Goal: Information Seeking & Learning: Check status

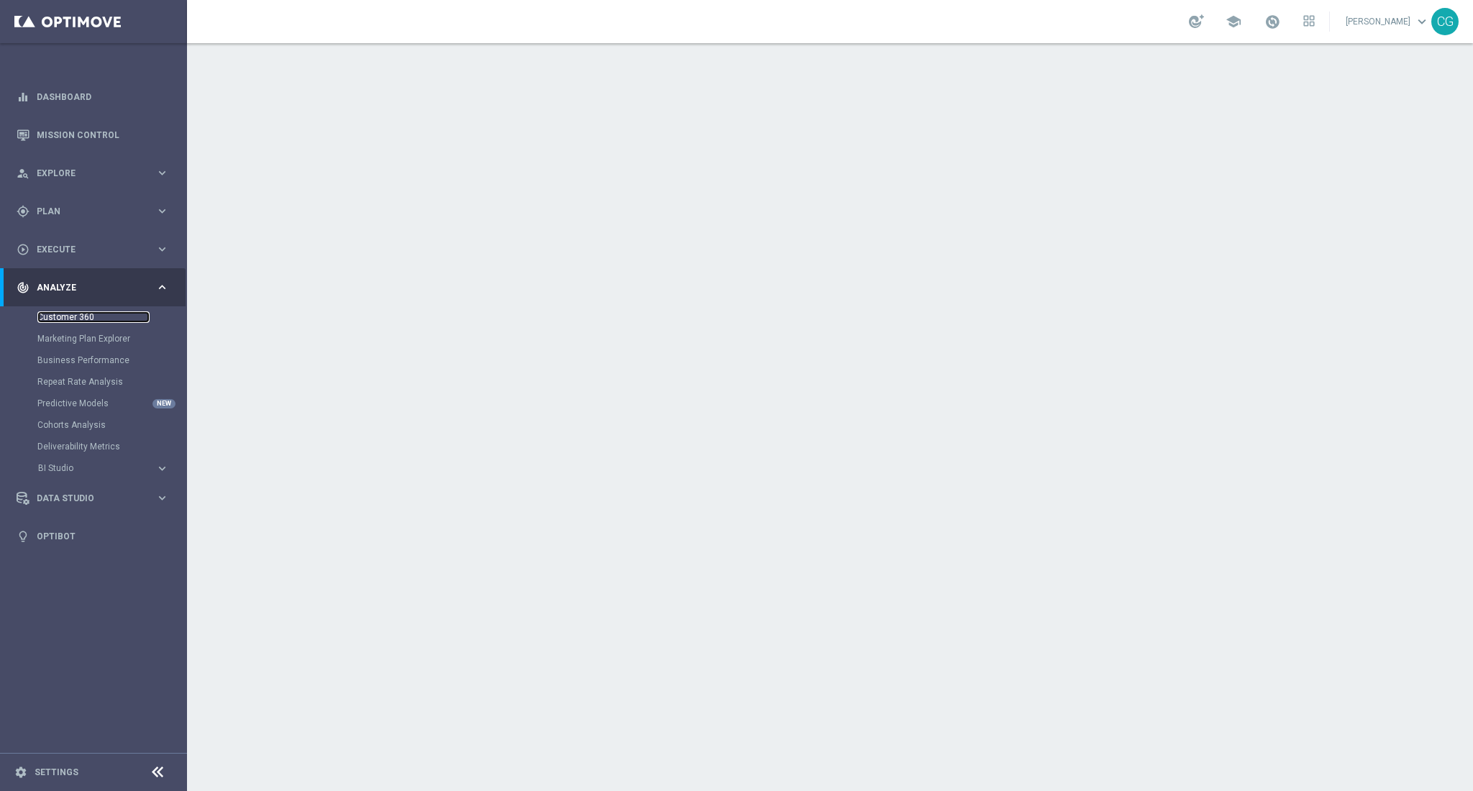
click at [61, 313] on link "Customer 360" at bounding box center [93, 317] width 112 height 12
click at [63, 314] on link "Customer 360" at bounding box center [93, 317] width 112 height 12
click at [65, 331] on div "Marketing Plan Explorer" at bounding box center [111, 339] width 148 height 22
click at [67, 334] on link "Marketing Plan Explorer" at bounding box center [93, 339] width 112 height 12
click at [65, 316] on link "Customer 360" at bounding box center [93, 317] width 112 height 12
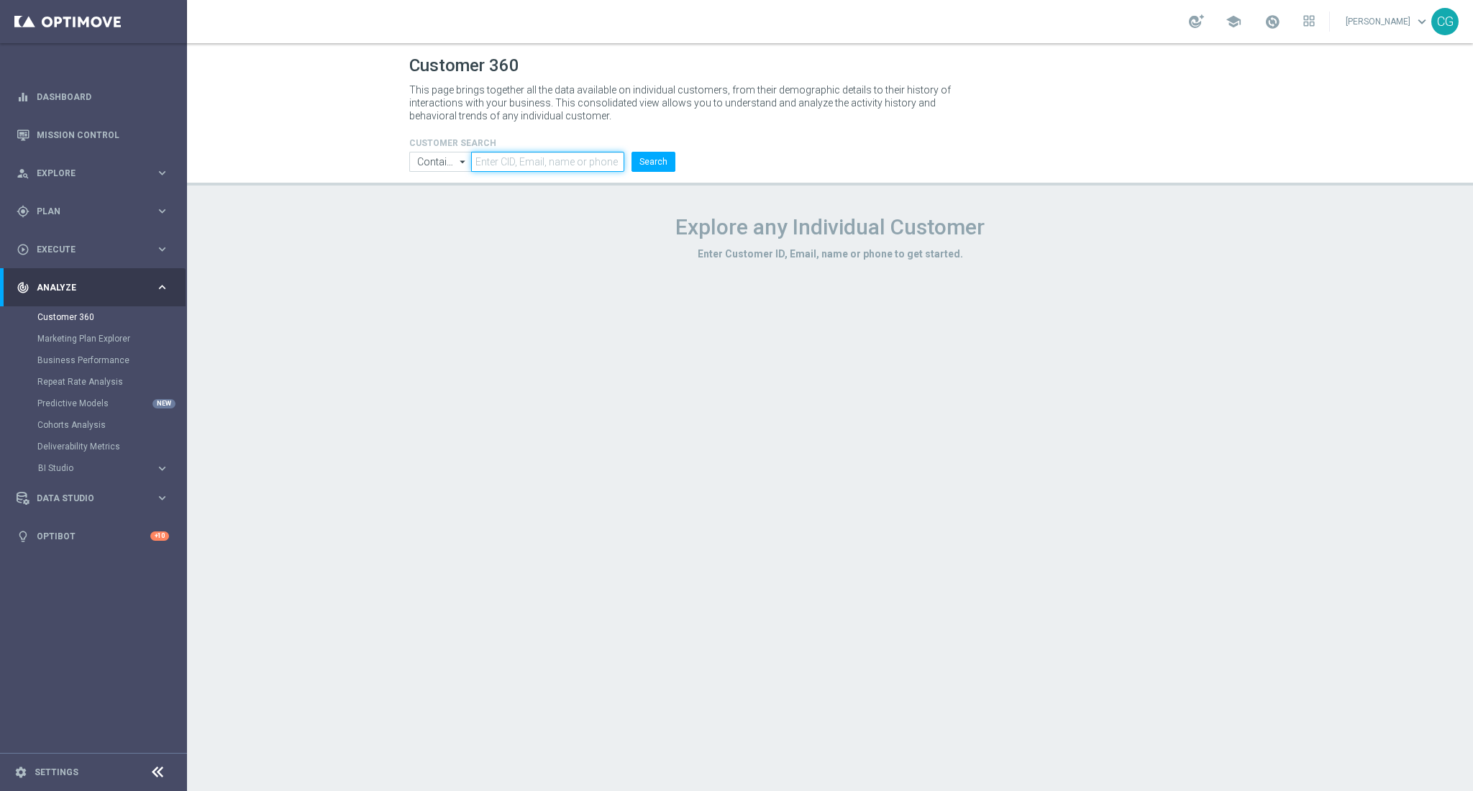
click at [505, 155] on input "text" at bounding box center [547, 162] width 153 height 20
paste input "8311558530498894"
type input "8311558530498894"
click at [639, 160] on button "Search" at bounding box center [654, 162] width 44 height 20
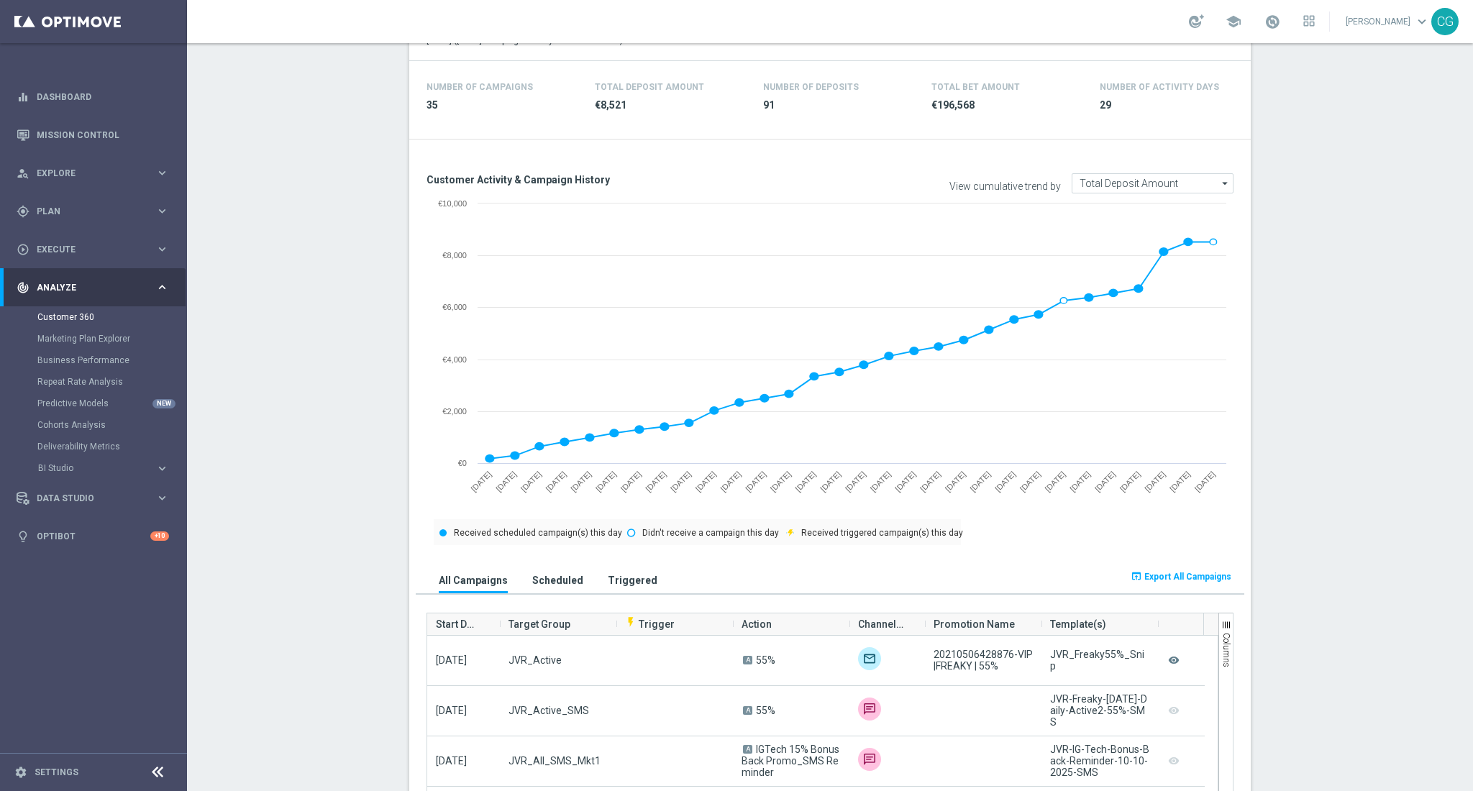
scroll to position [456, 0]
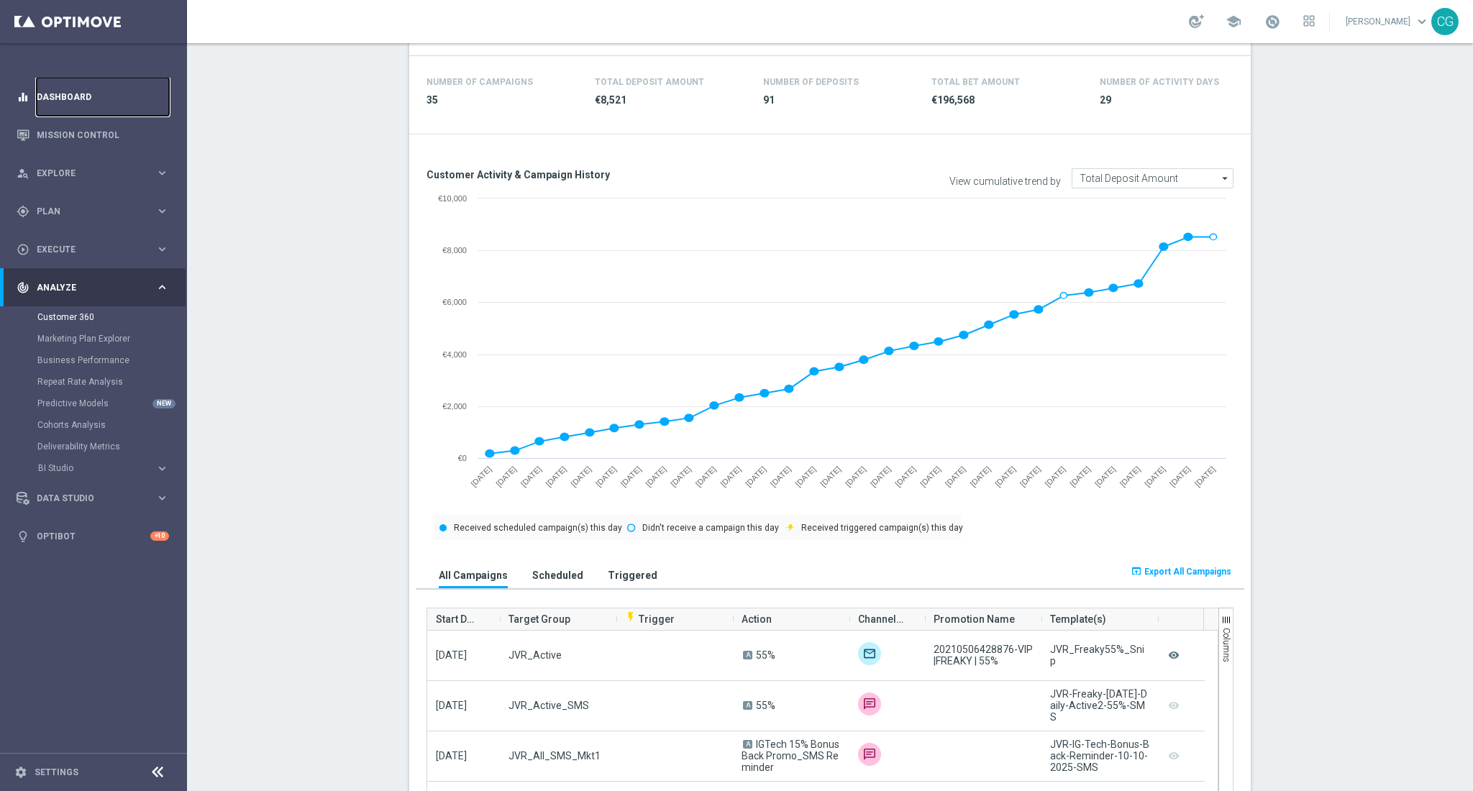
click at [67, 102] on link "Dashboard" at bounding box center [103, 97] width 132 height 38
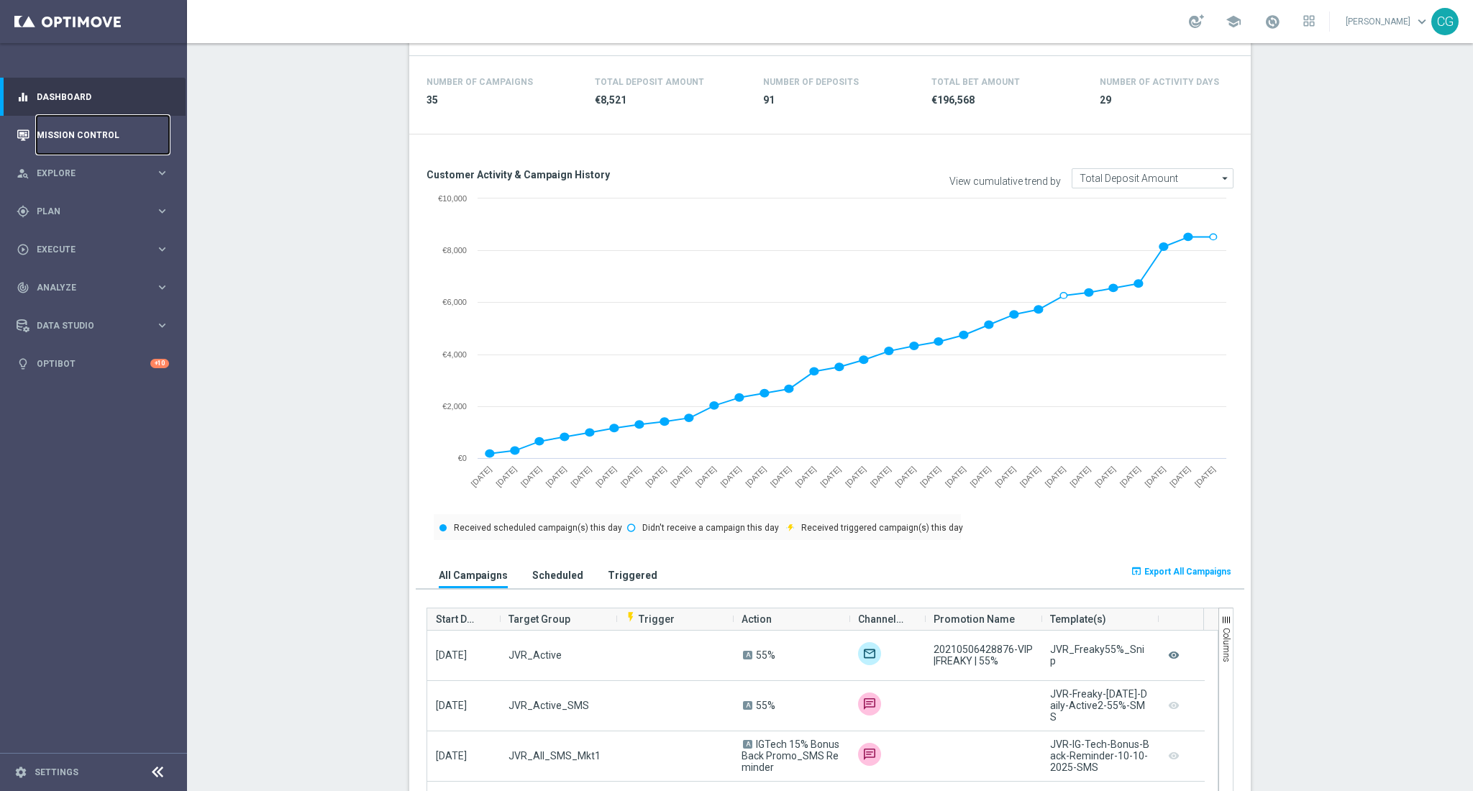
click at [65, 122] on link "Mission Control" at bounding box center [103, 135] width 132 height 38
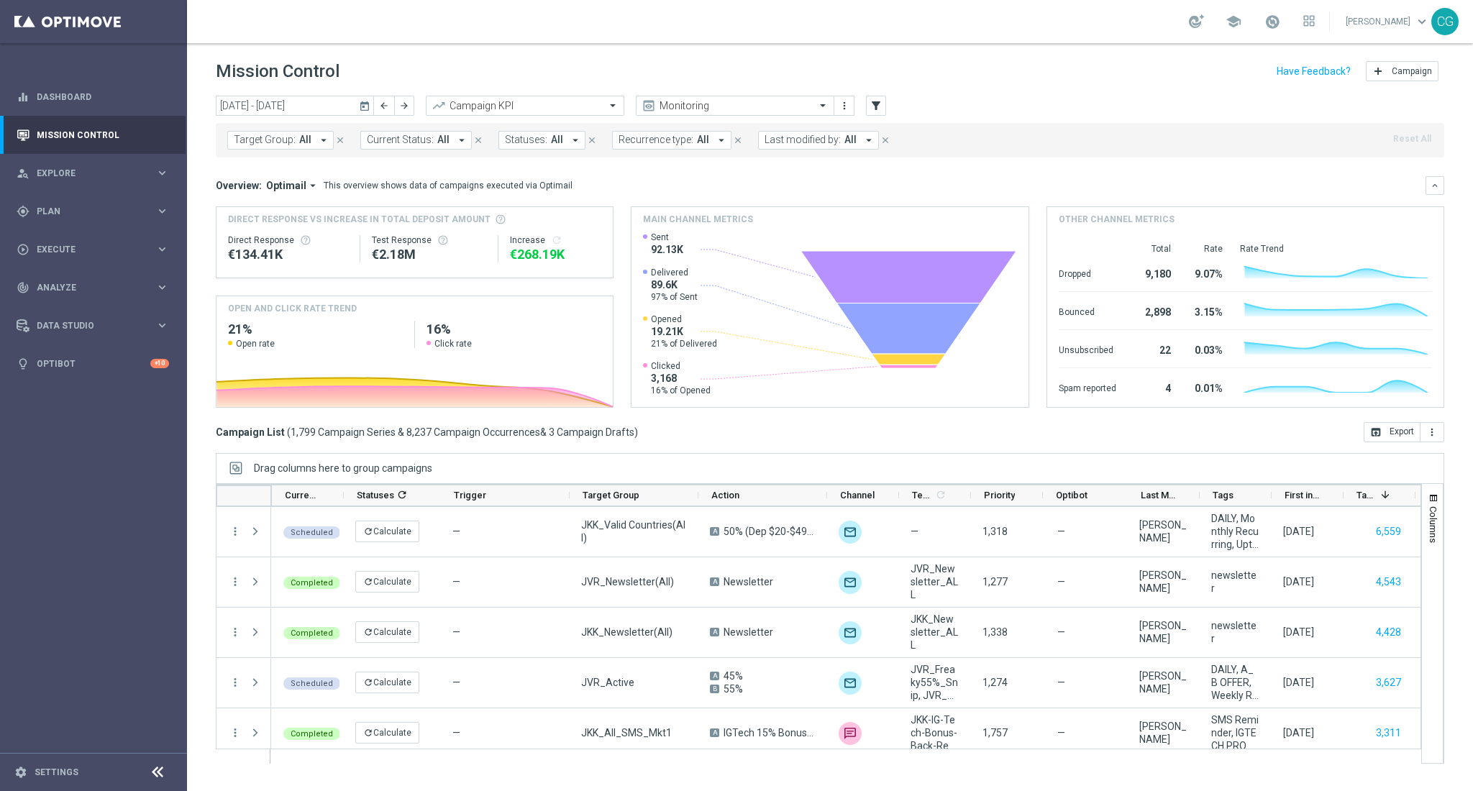
click at [363, 109] on icon "today" at bounding box center [365, 105] width 13 height 13
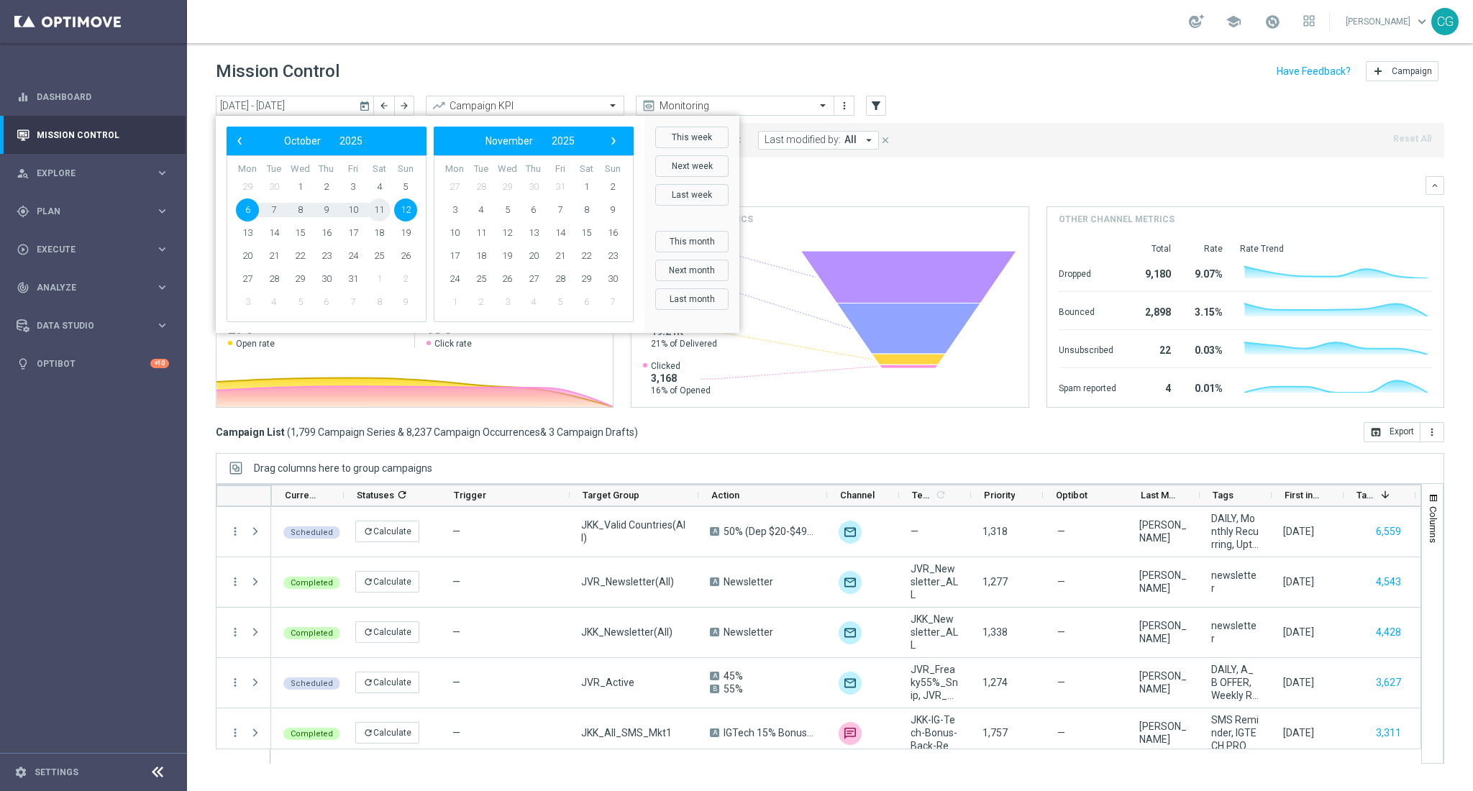
click at [375, 207] on span "11" at bounding box center [379, 210] width 23 height 23
type input "11 Oct 2025 - 11 Oct 2025"
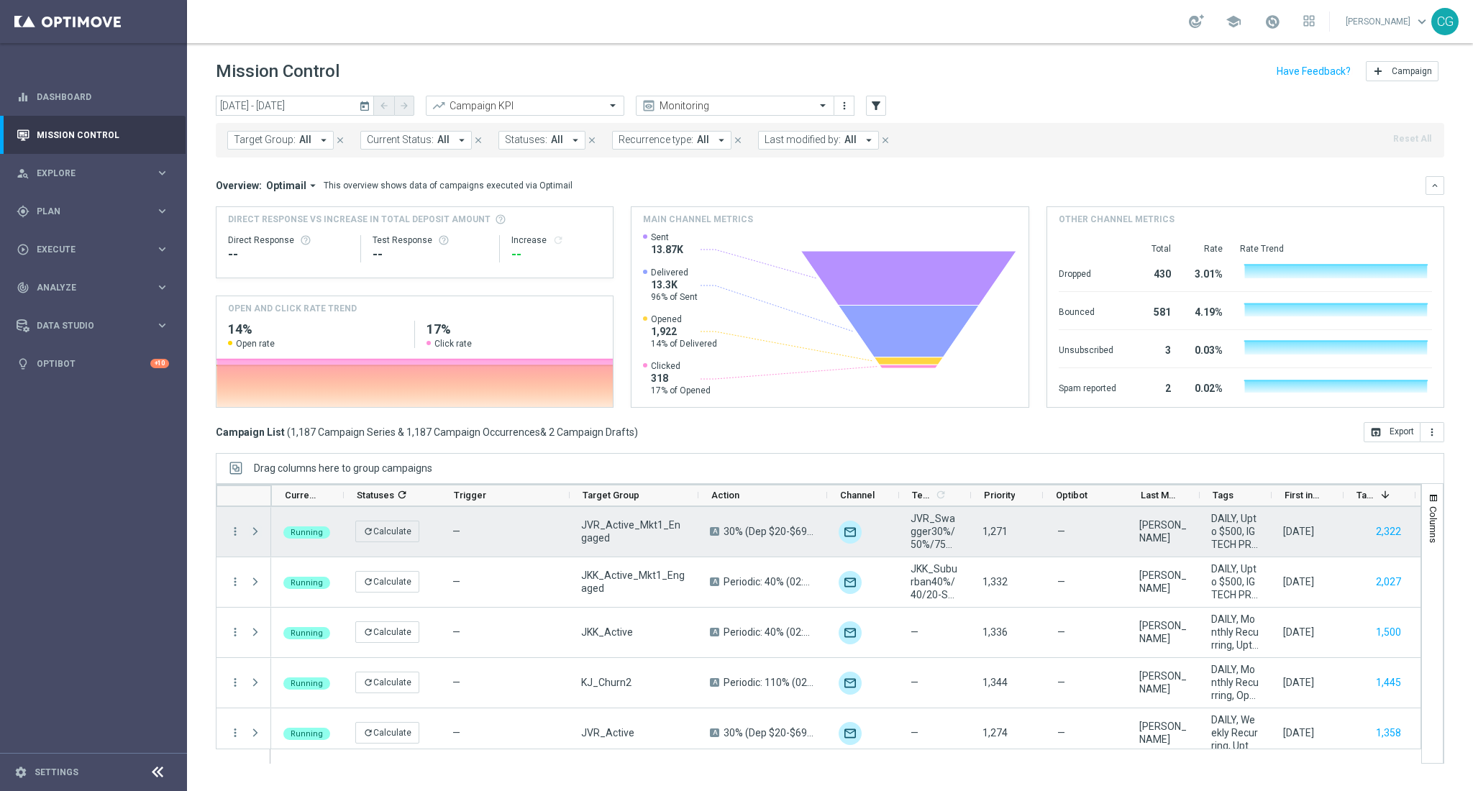
click at [257, 532] on span "Press SPACE to select this row." at bounding box center [255, 532] width 13 height 12
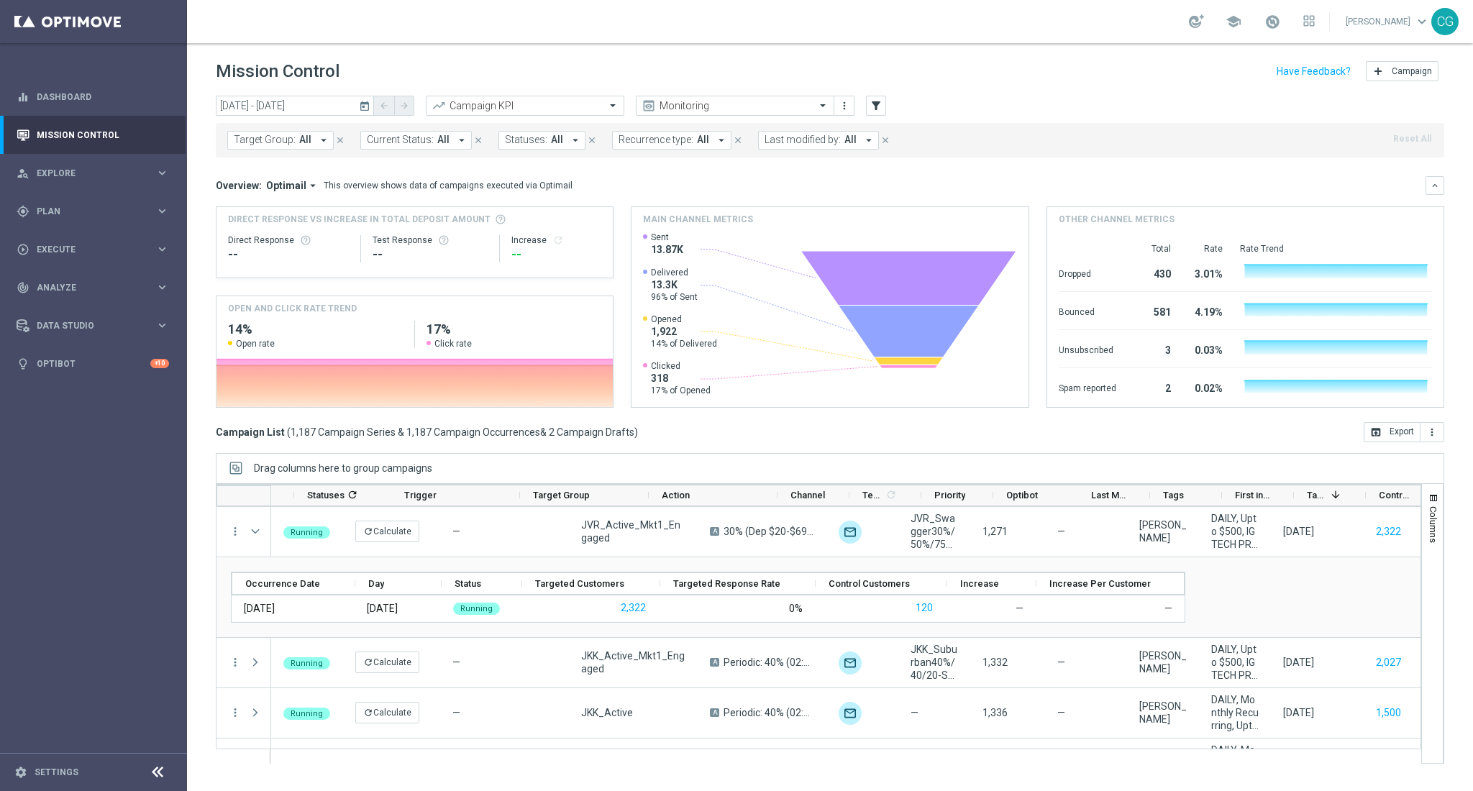
scroll to position [0, 78]
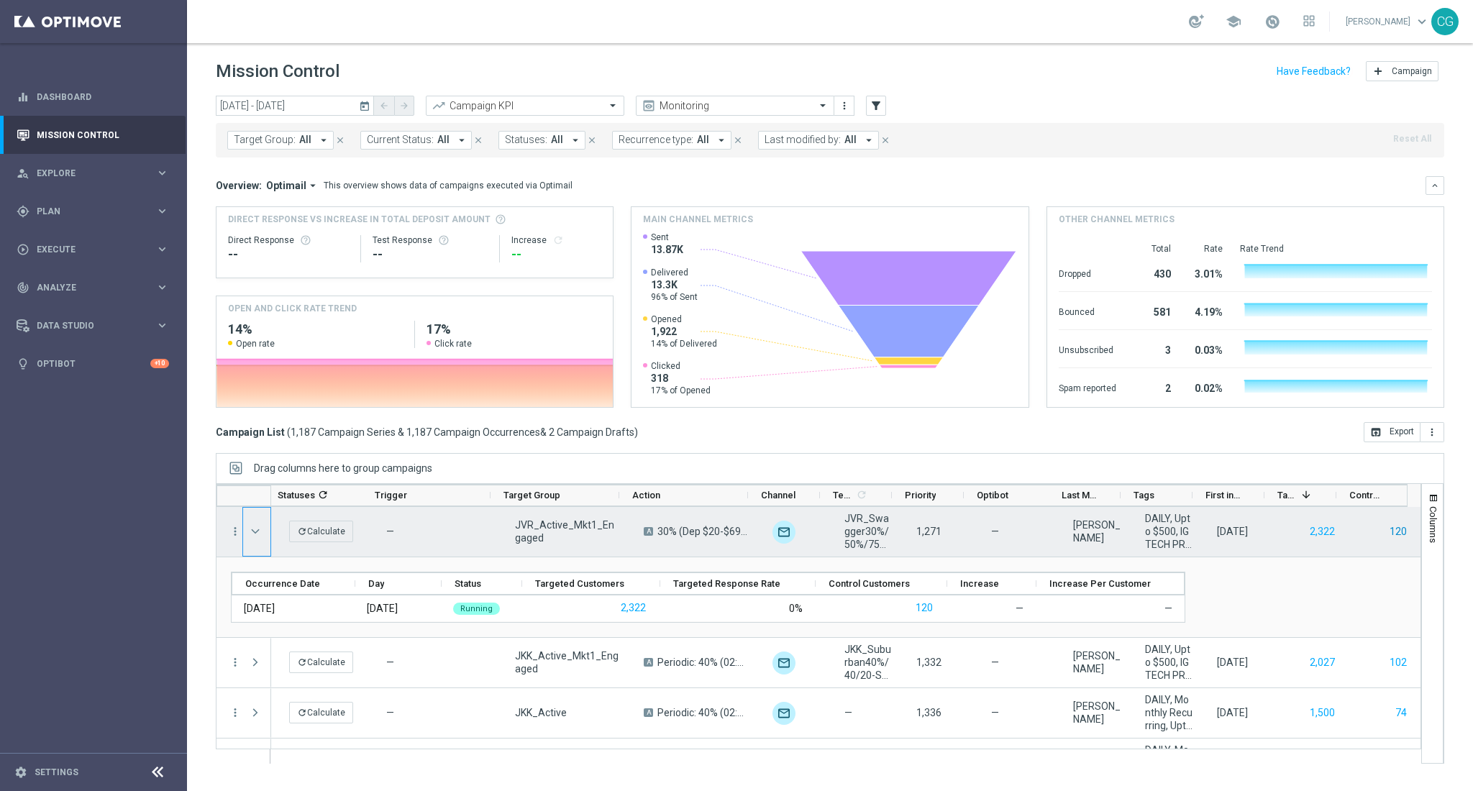
click at [1388, 534] on button "120" at bounding box center [1398, 532] width 20 height 18
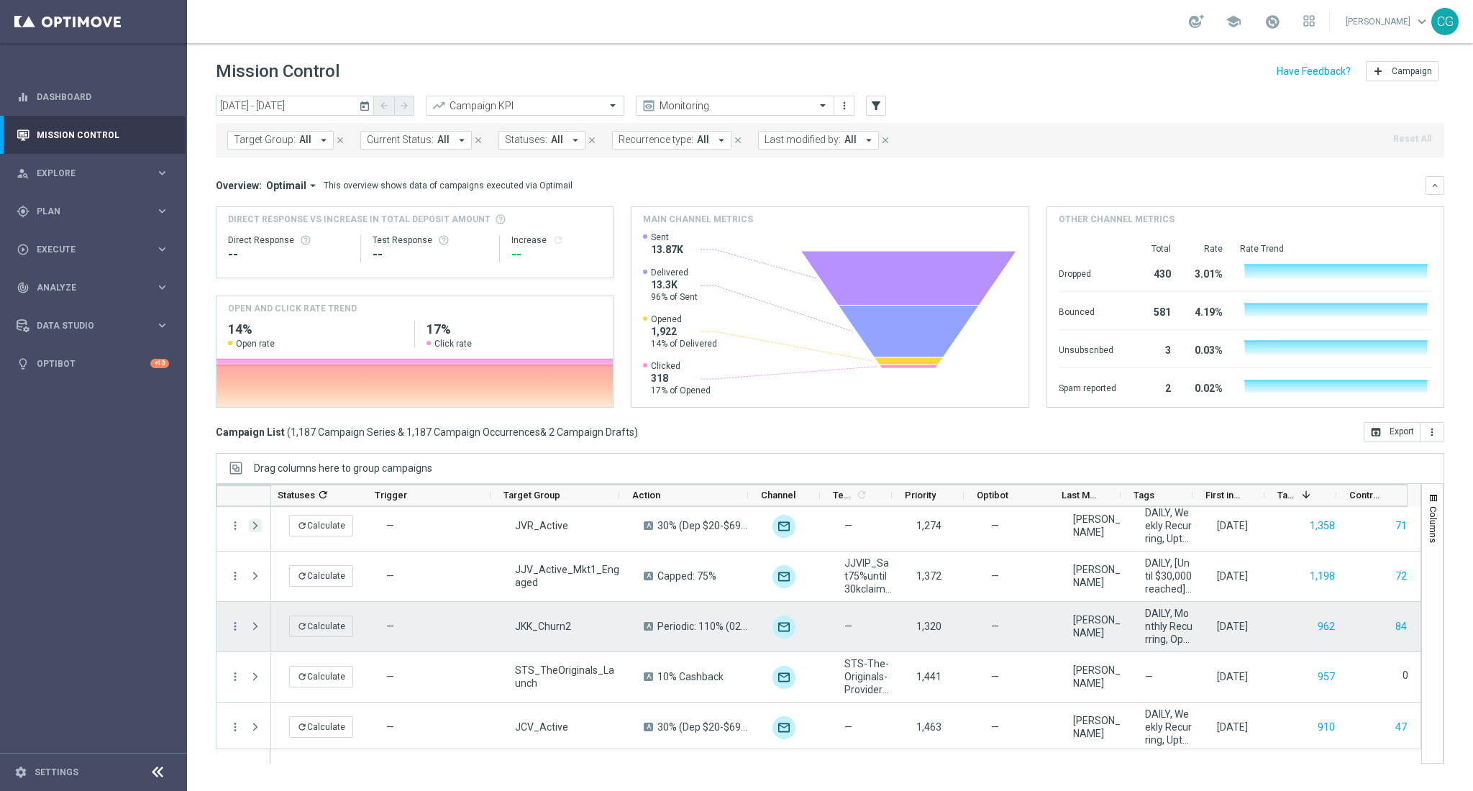
scroll to position [191, 0]
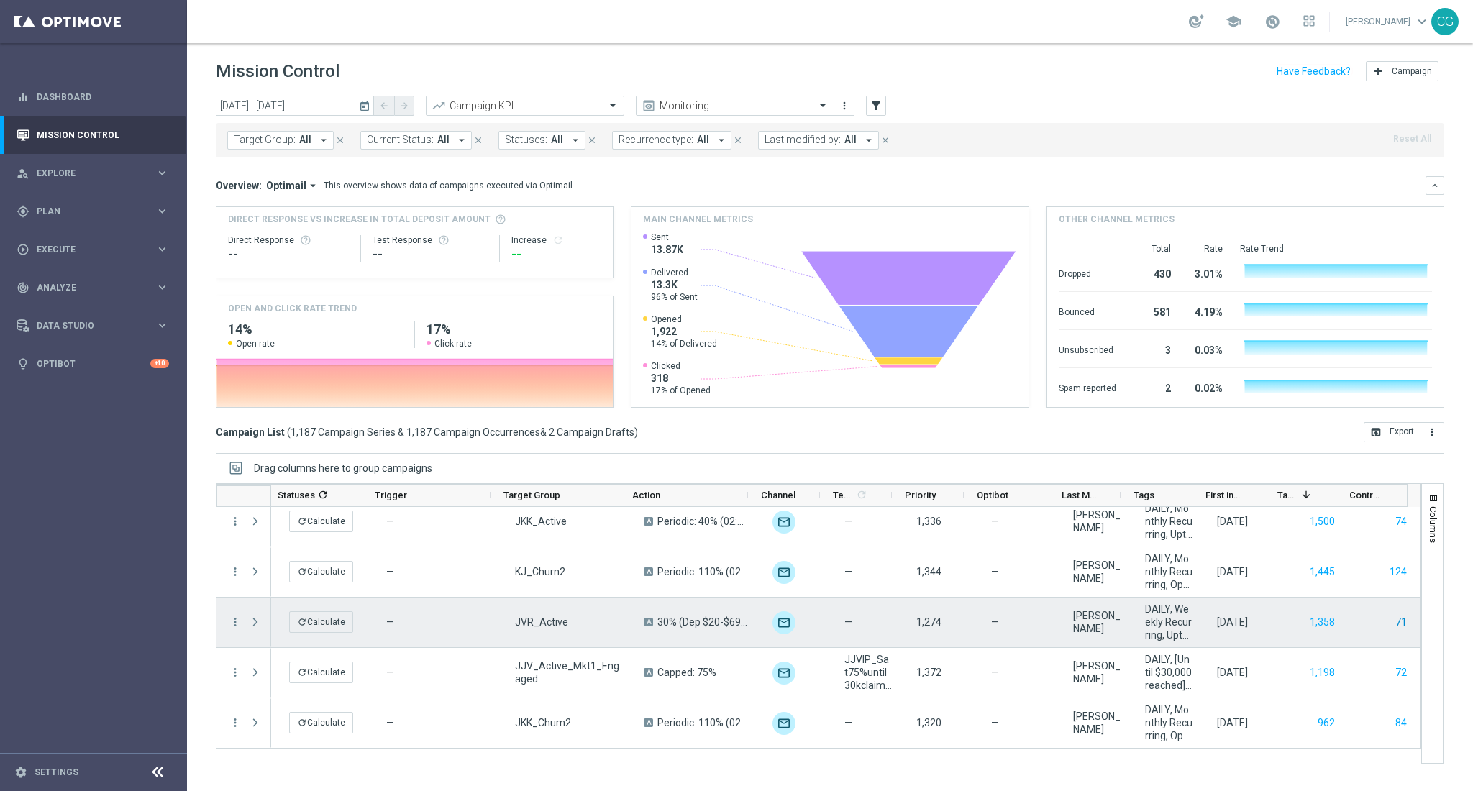
click at [1394, 624] on button "71" at bounding box center [1401, 623] width 14 height 18
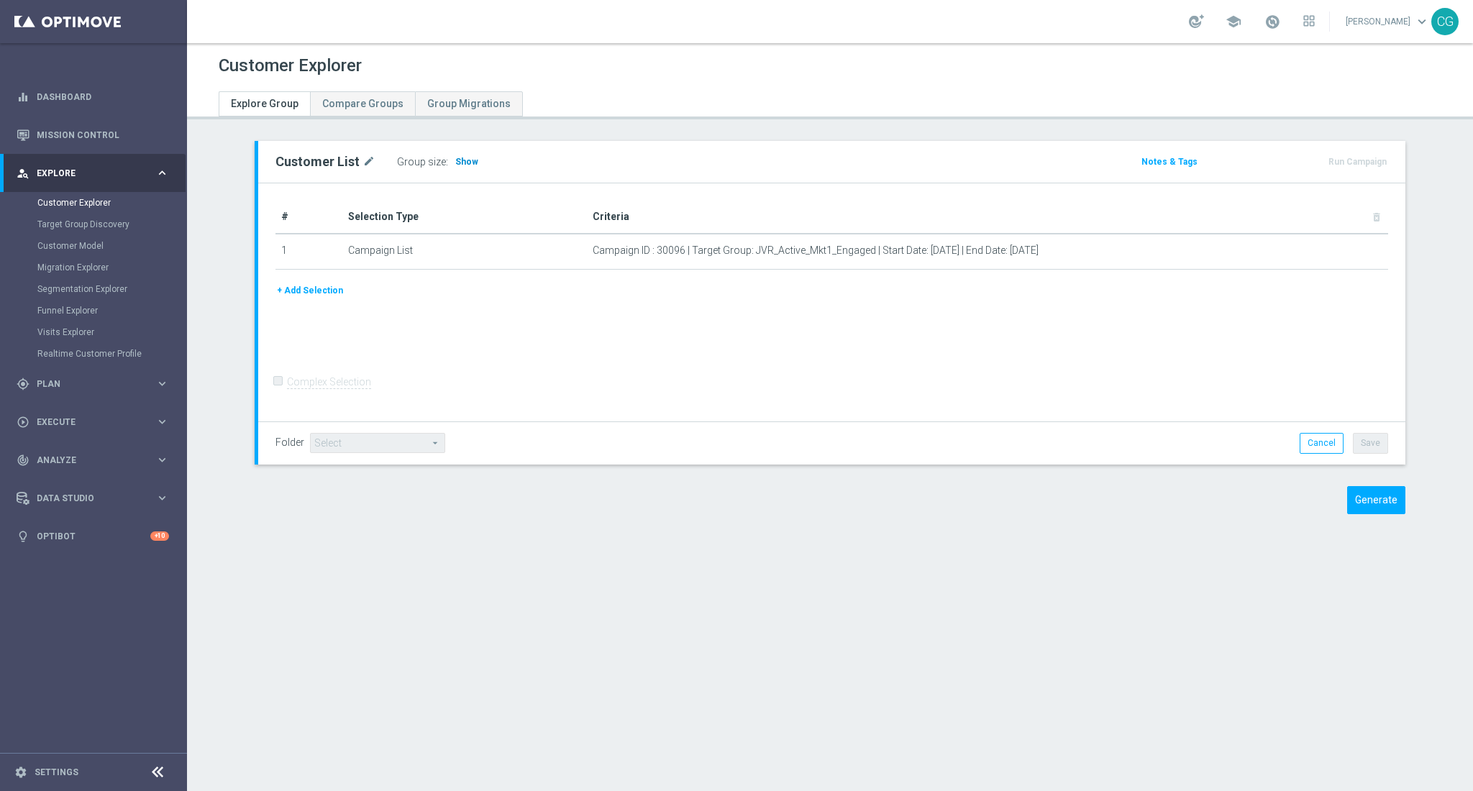
click at [455, 158] on span "Show" at bounding box center [466, 162] width 23 height 10
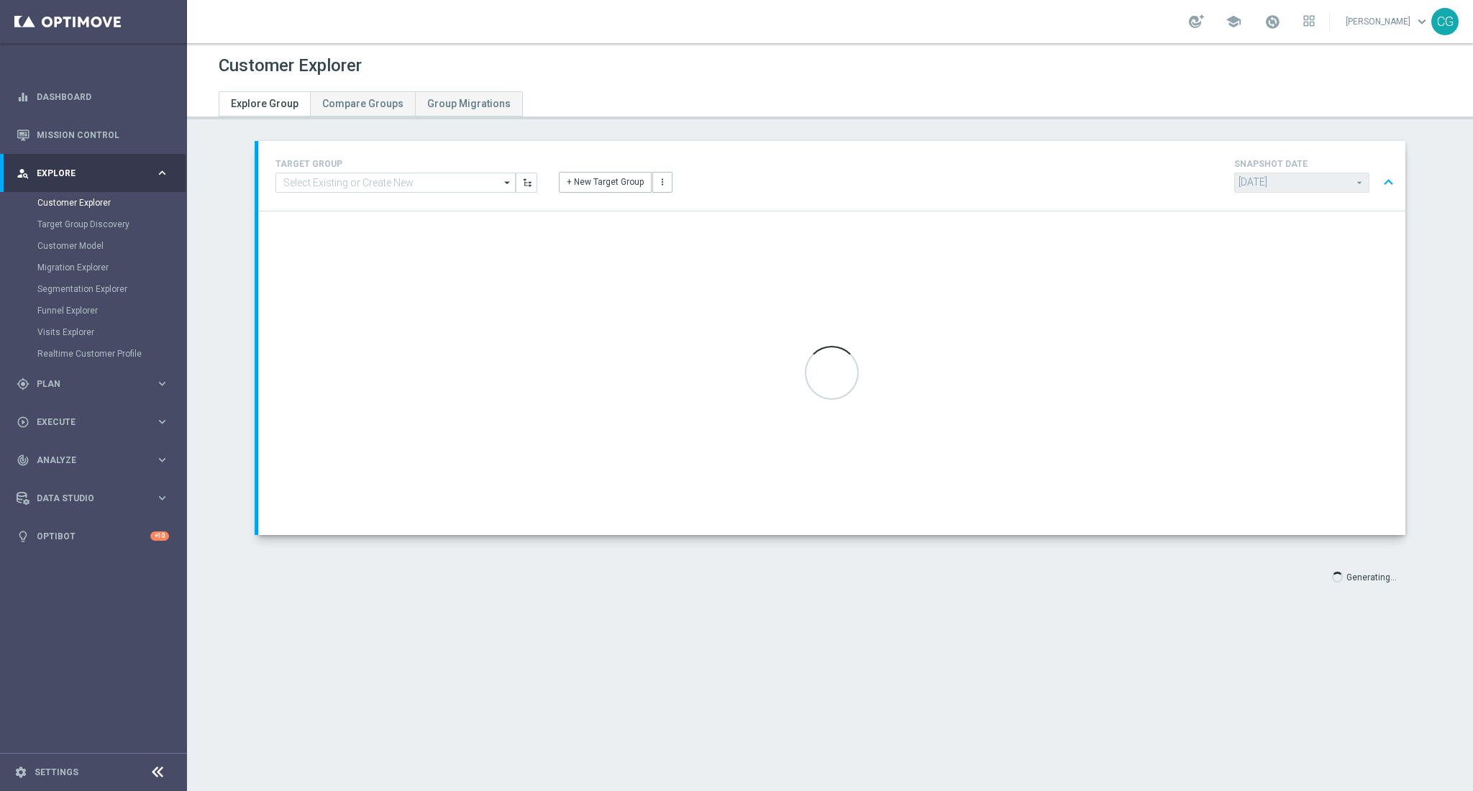
type input "2024-09-22"
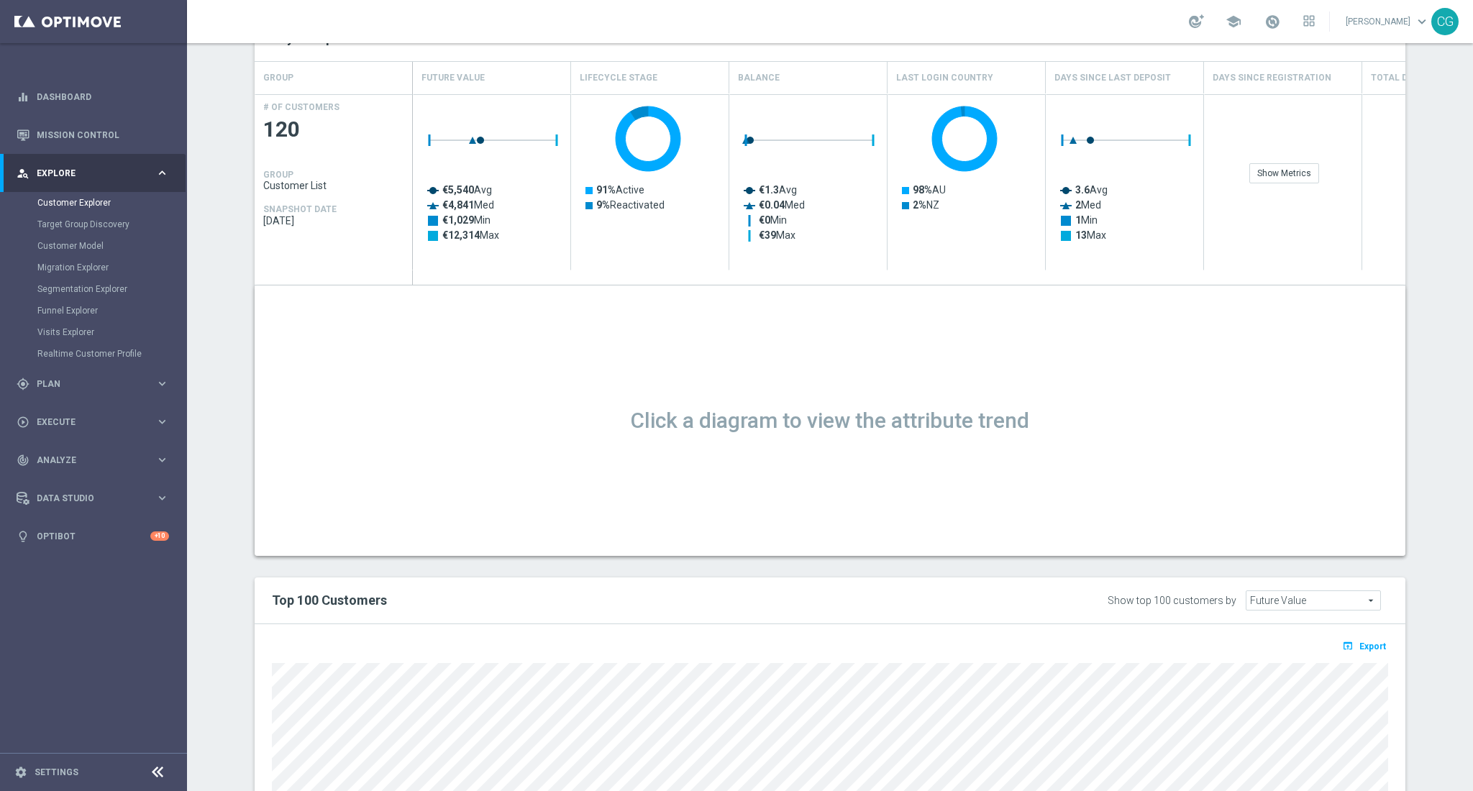
scroll to position [936, 0]
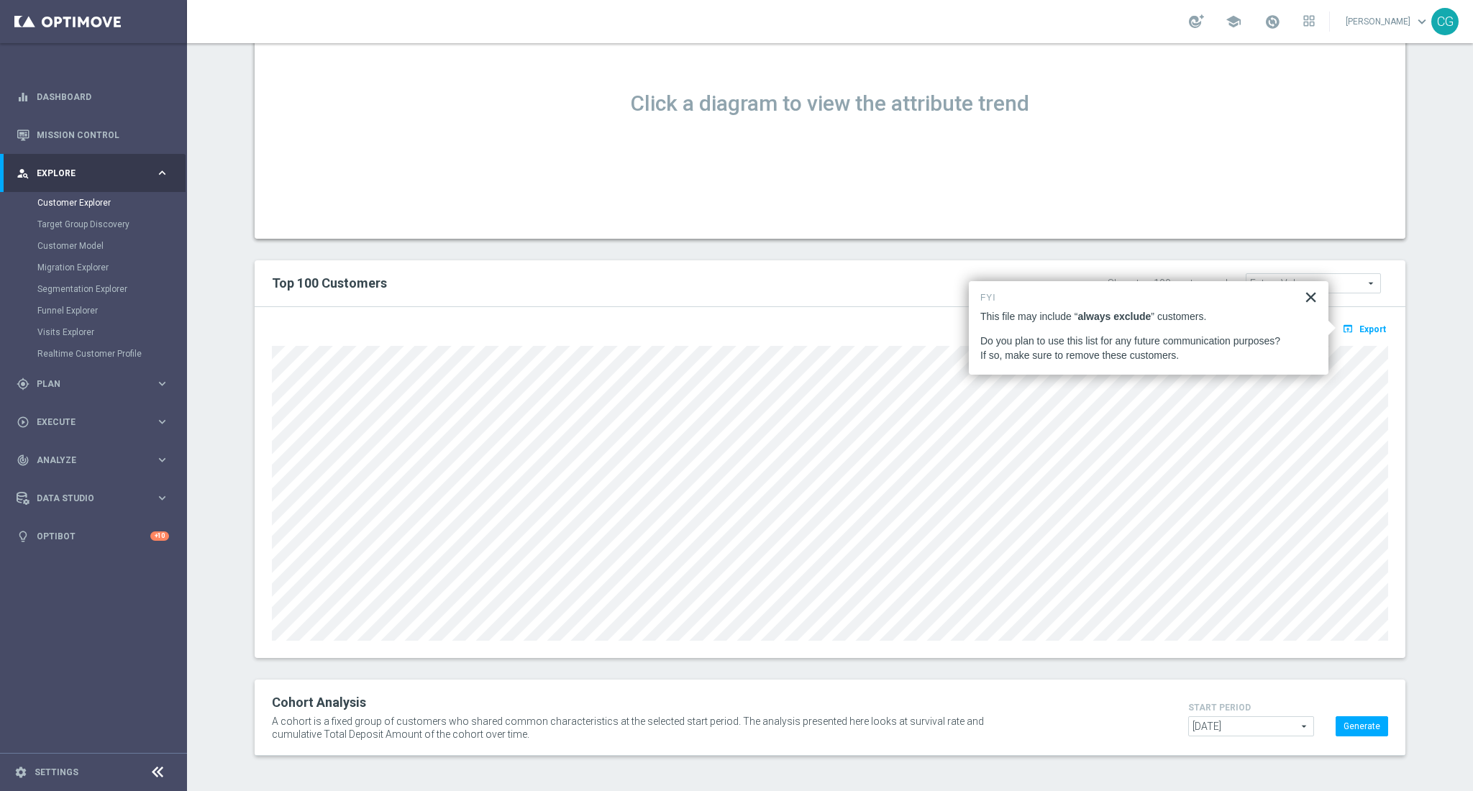
click at [1307, 301] on button "×" at bounding box center [1311, 297] width 14 height 23
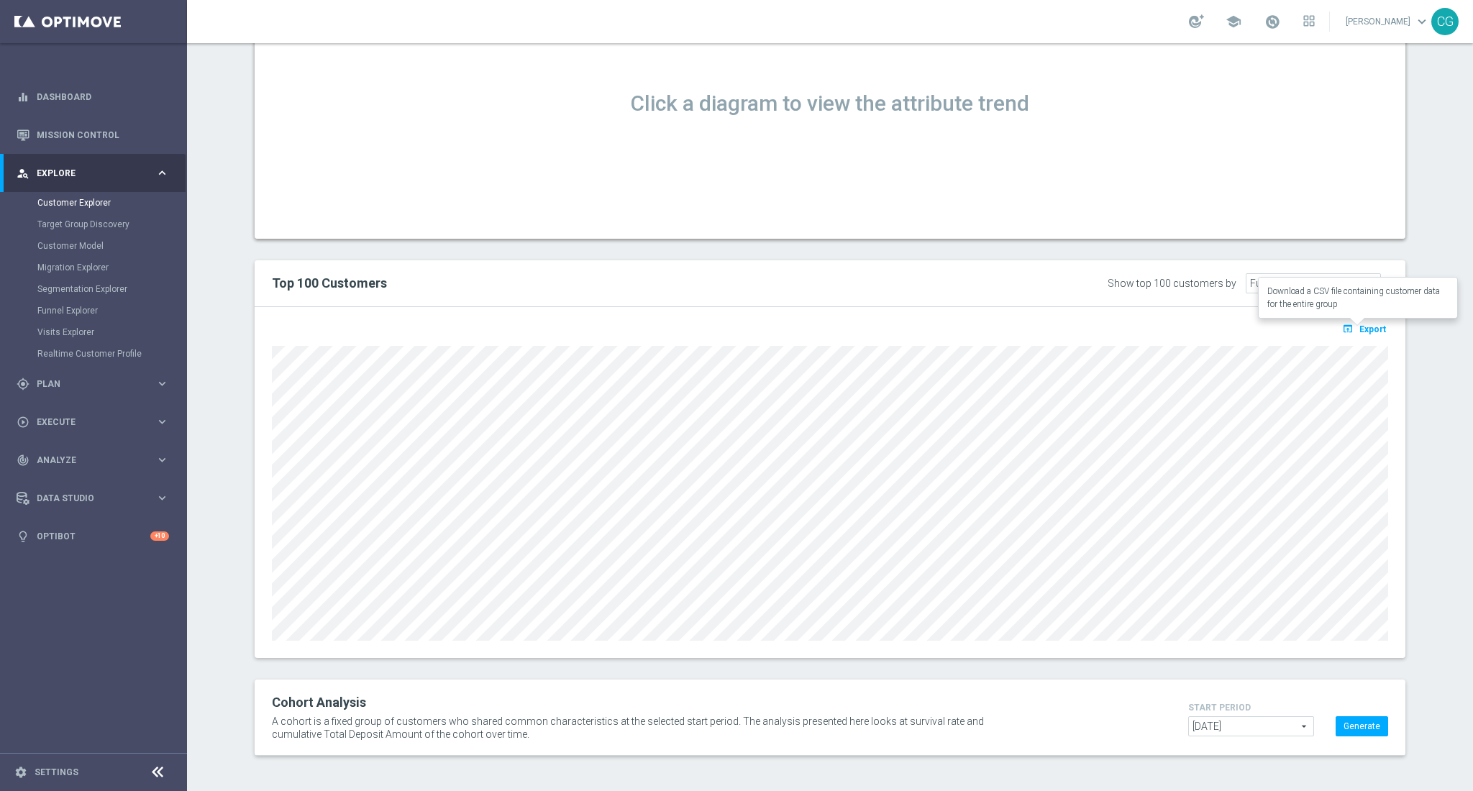
click at [1359, 331] on span "Export" at bounding box center [1372, 329] width 27 height 10
drag, startPoint x: 1115, startPoint y: 660, endPoint x: 1413, endPoint y: 656, distance: 297.8
drag, startPoint x: 1329, startPoint y: 324, endPoint x: 1379, endPoint y: 332, distance: 50.3
click at [1379, 332] on div "open_in_browser Export Loading" at bounding box center [830, 333] width 1138 height 18
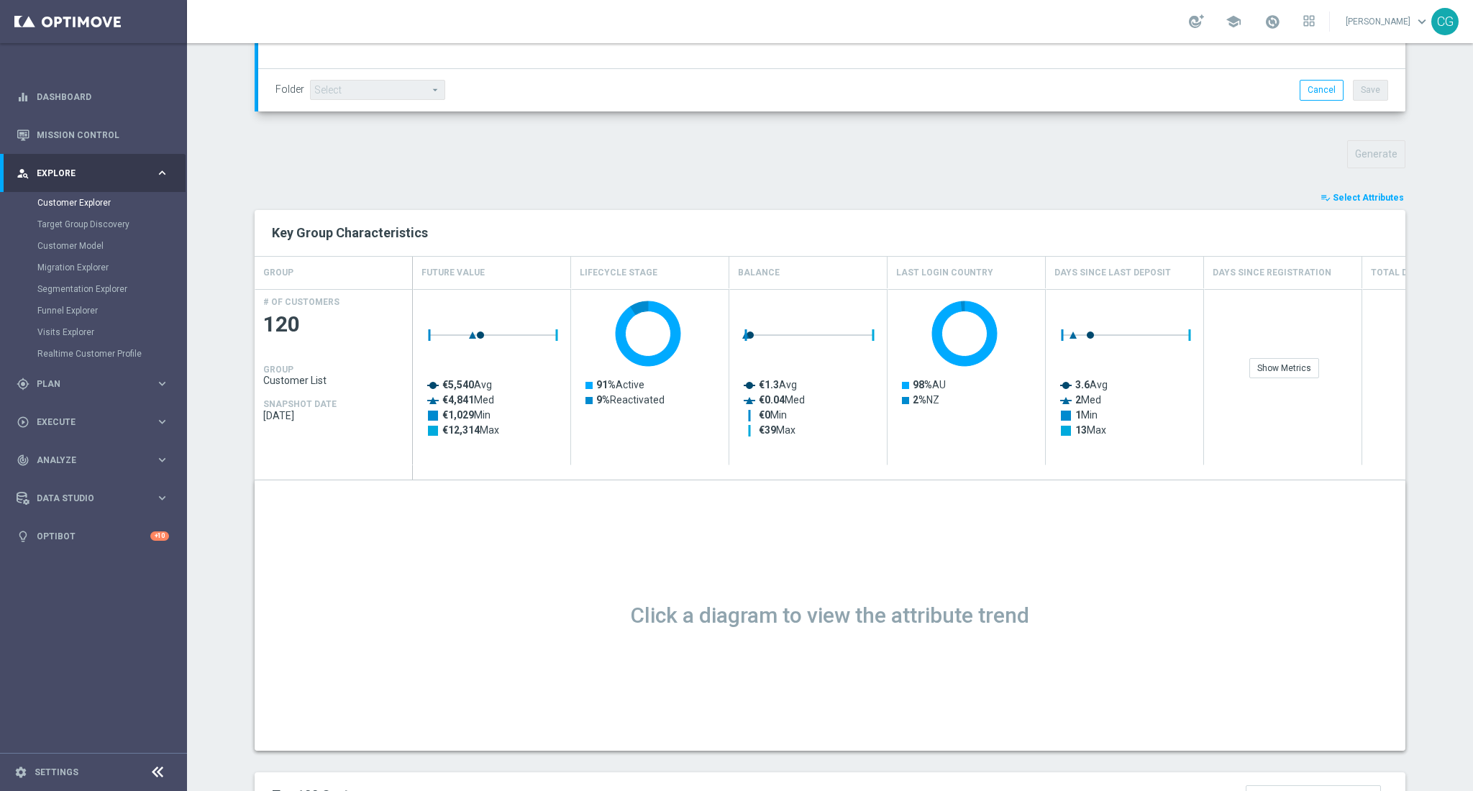
scroll to position [360, 0]
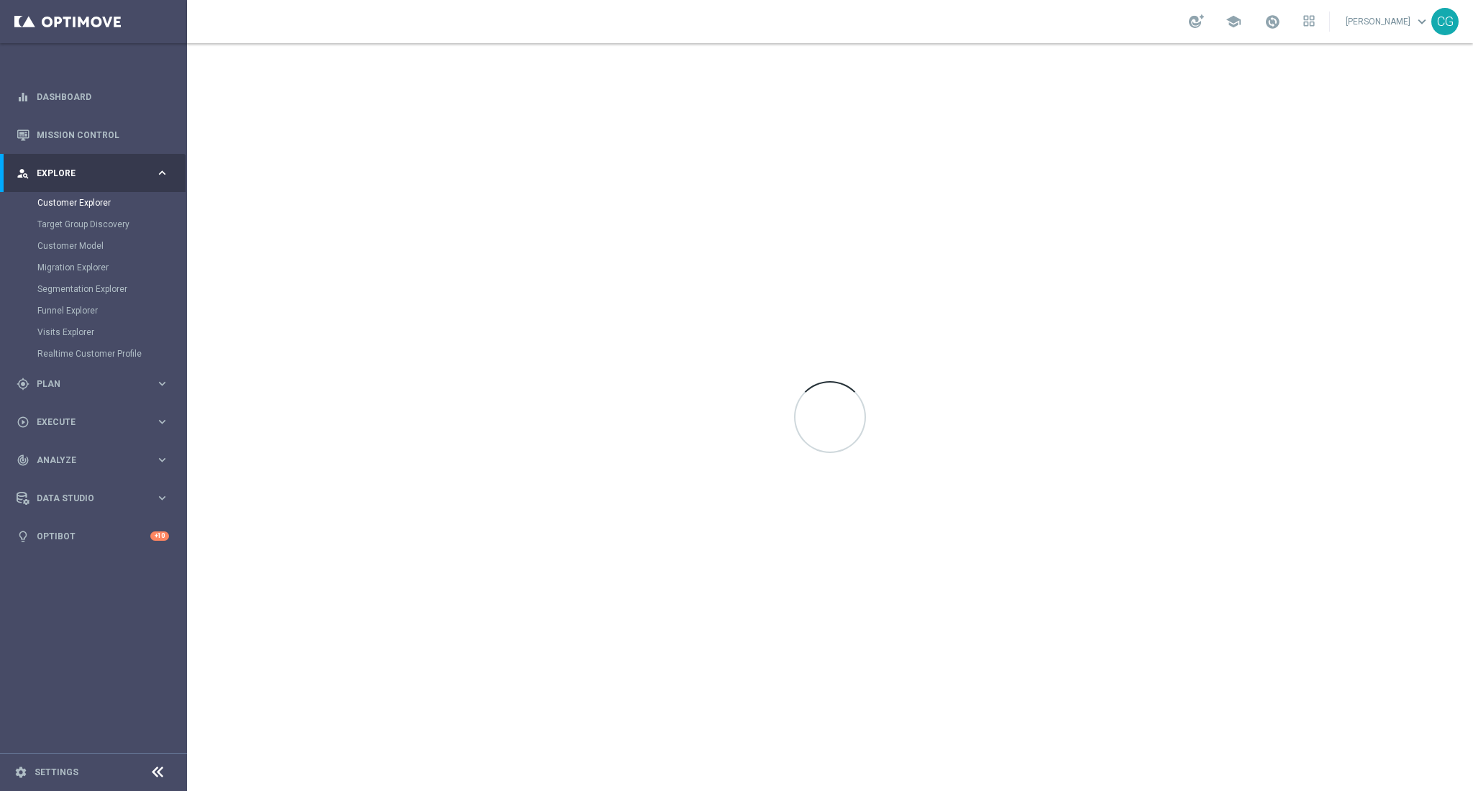
drag, startPoint x: 0, startPoint y: 0, endPoint x: 0, endPoint y: 621, distance: 620.7
click at [0, 593] on sidenavbar "equalizer Dashboard Mission Control" at bounding box center [93, 395] width 187 height 791
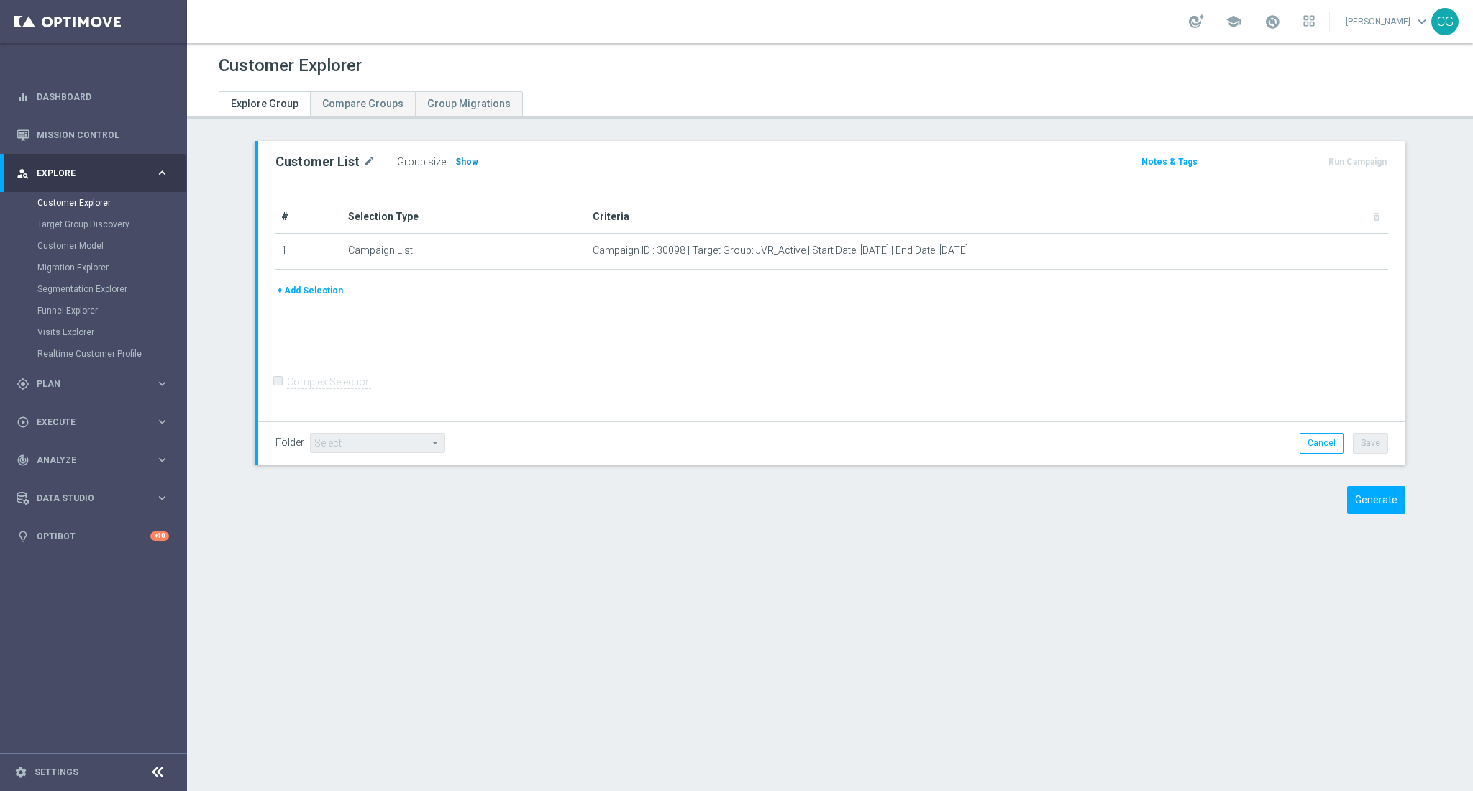
click at [455, 163] on span "Show" at bounding box center [466, 162] width 23 height 10
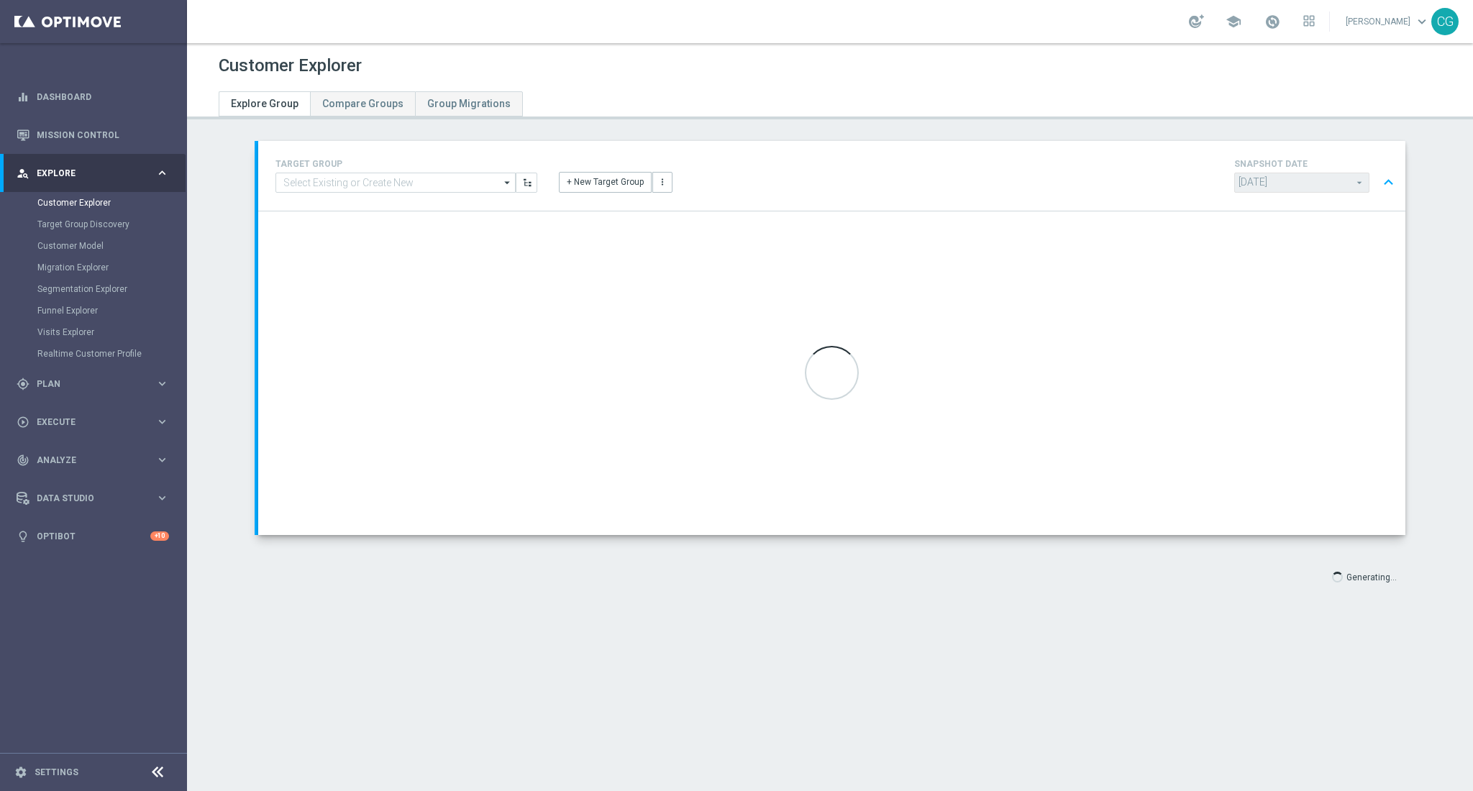
type input "[DATE]"
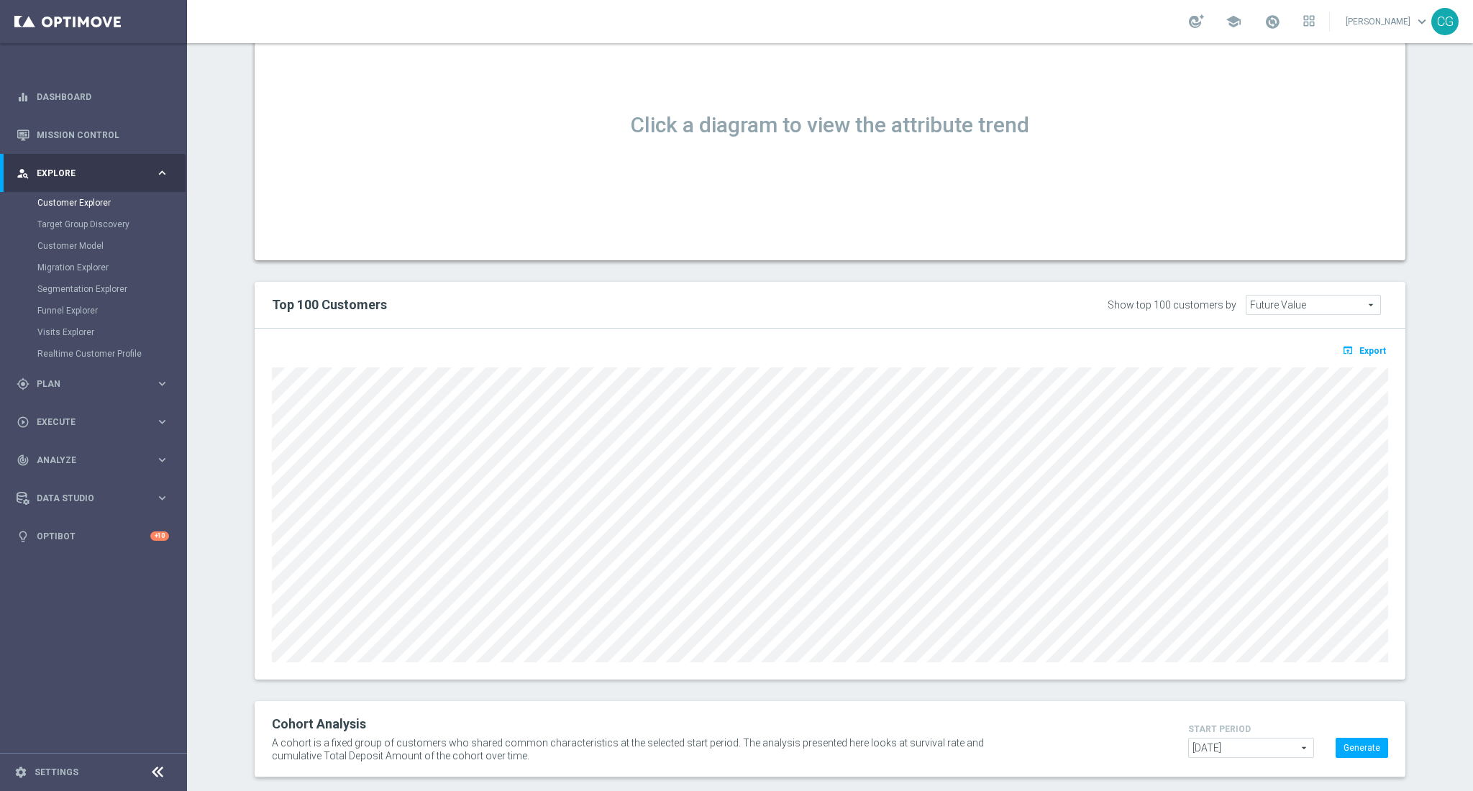
scroll to position [936, 0]
